Goal: Information Seeking & Learning: Find specific page/section

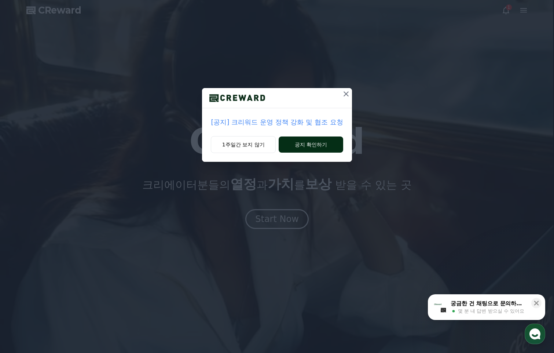
click at [305, 145] on button "공지 확인하기" at bounding box center [311, 145] width 64 height 16
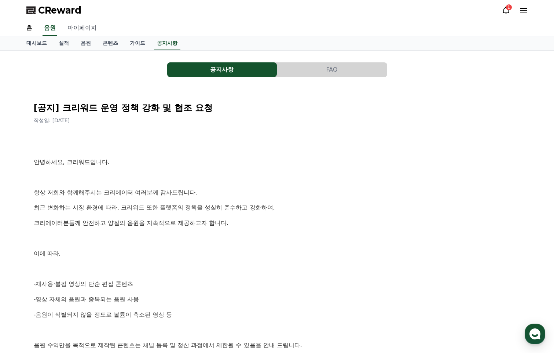
click at [81, 28] on link "마이페이지" at bounding box center [82, 28] width 41 height 15
select select "**********"
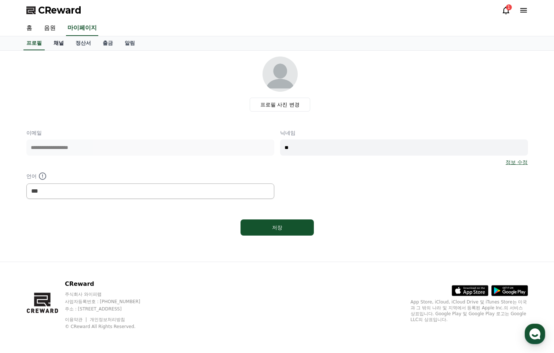
click at [62, 41] on link "채널" at bounding box center [59, 43] width 22 height 14
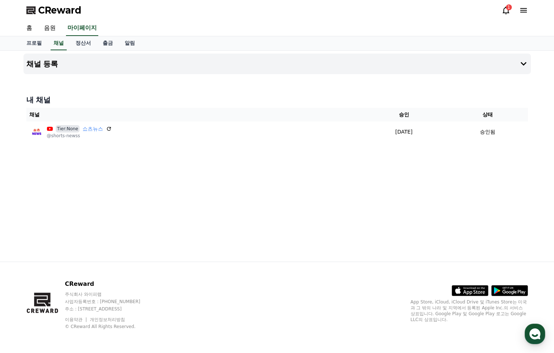
click at [509, 6] on div "1" at bounding box center [509, 7] width 6 height 6
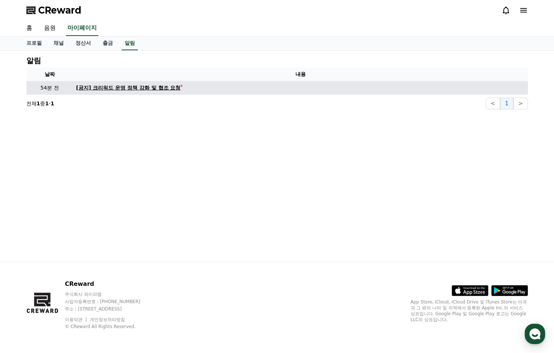
click at [143, 88] on div "[공지] 크리워드 운영 정책 강화 및 협조 요청" at bounding box center [128, 88] width 105 height 8
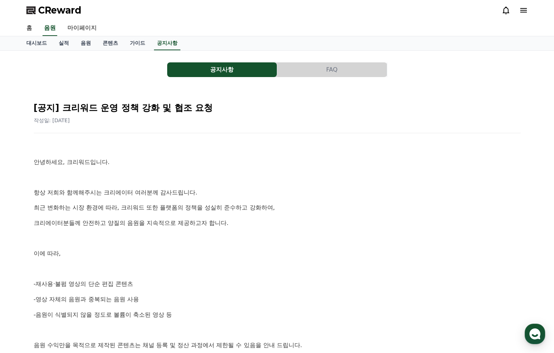
click at [328, 70] on button "FAQ" at bounding box center [332, 69] width 110 height 15
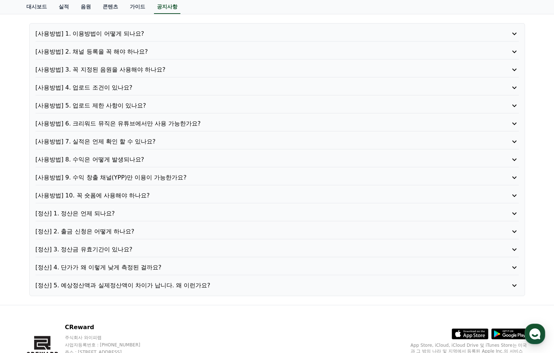
scroll to position [73, 0]
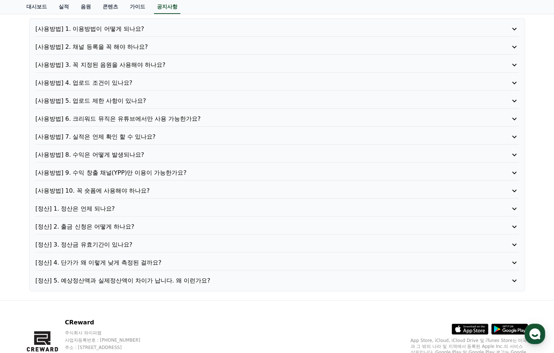
click at [120, 244] on p "[정산] 3. 정산금 유효기간이 있나요?" at bounding box center [258, 244] width 445 height 9
